Goal: Information Seeking & Learning: Learn about a topic

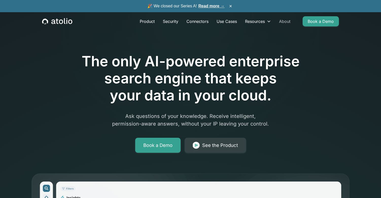
click at [284, 24] on link "About" at bounding box center [285, 21] width 20 height 10
click at [284, 23] on link "About" at bounding box center [285, 21] width 20 height 10
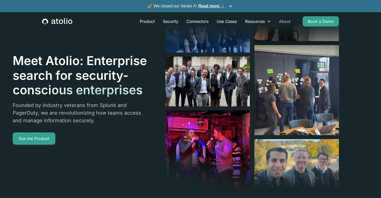
click at [286, 23] on link "About" at bounding box center [285, 21] width 20 height 10
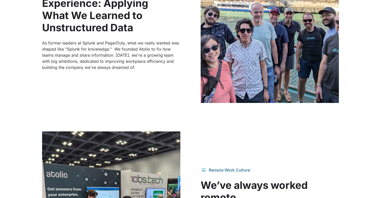
scroll to position [339, 0]
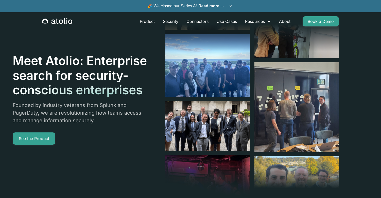
click at [206, 6] on link "Read more →" at bounding box center [211, 6] width 26 height 4
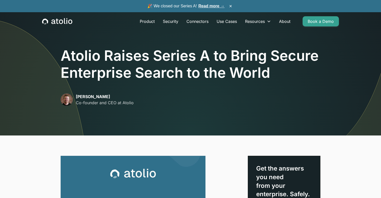
click at [62, 20] on icon "home" at bounding box center [57, 21] width 30 height 7
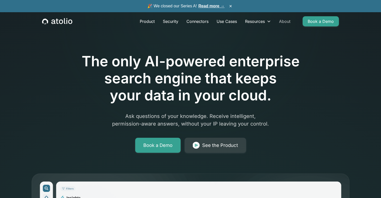
click at [283, 21] on link "About" at bounding box center [285, 21] width 20 height 10
